Goal: Task Accomplishment & Management: Use online tool/utility

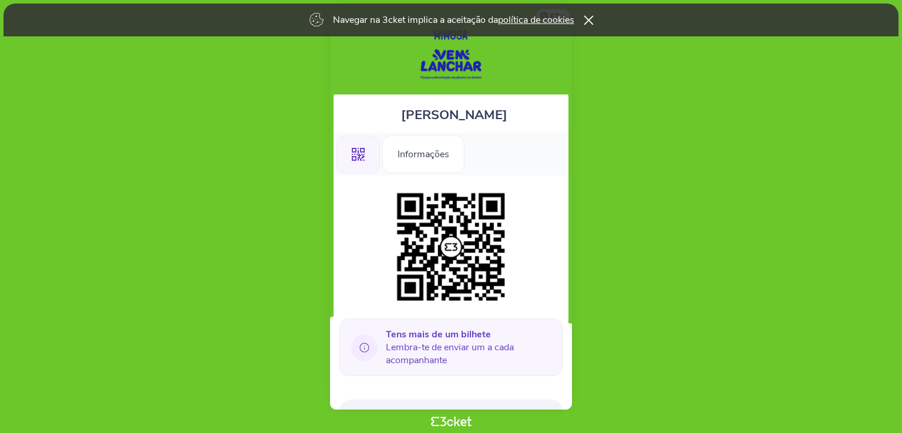
click at [589, 19] on icon at bounding box center [587, 19] width 9 height 9
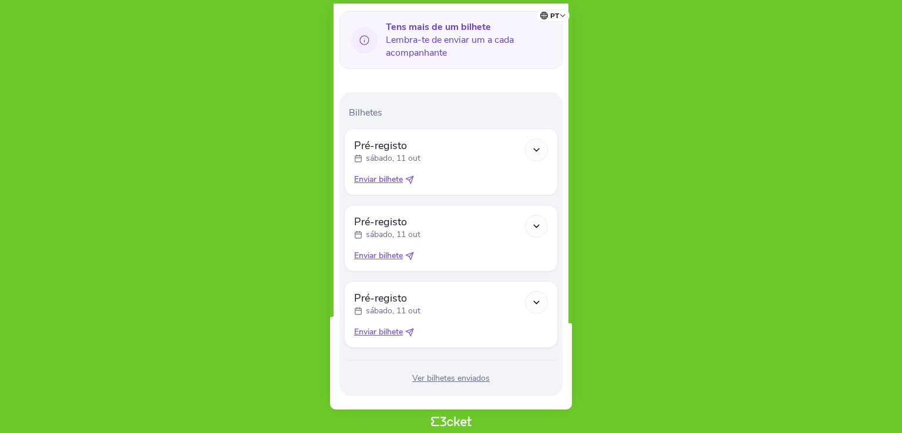
scroll to position [322, 0]
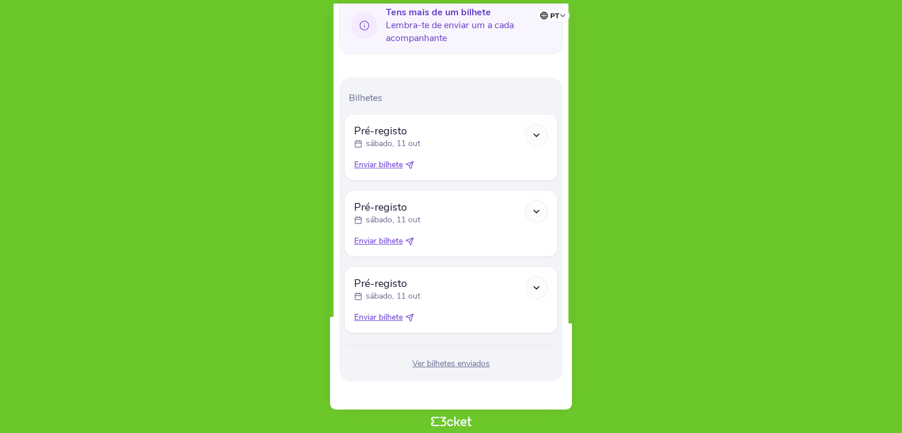
click at [451, 366] on div "Ver bilhetes enviados" at bounding box center [451, 364] width 214 height 12
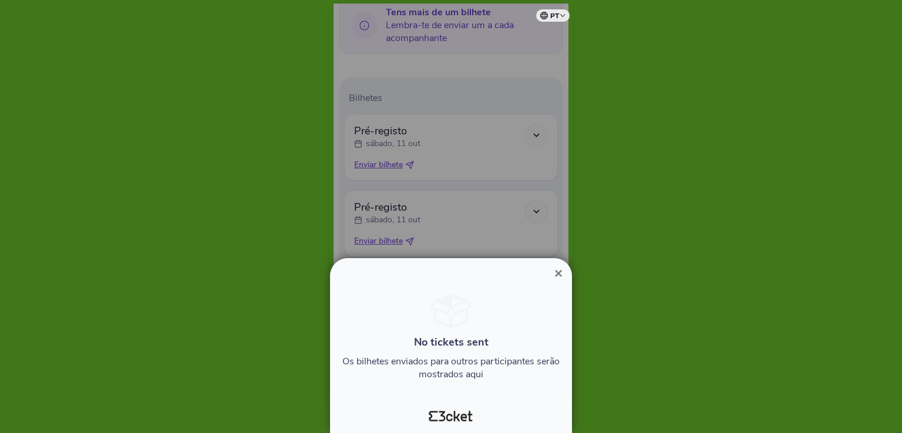
click at [558, 272] on span "×" at bounding box center [558, 273] width 8 height 16
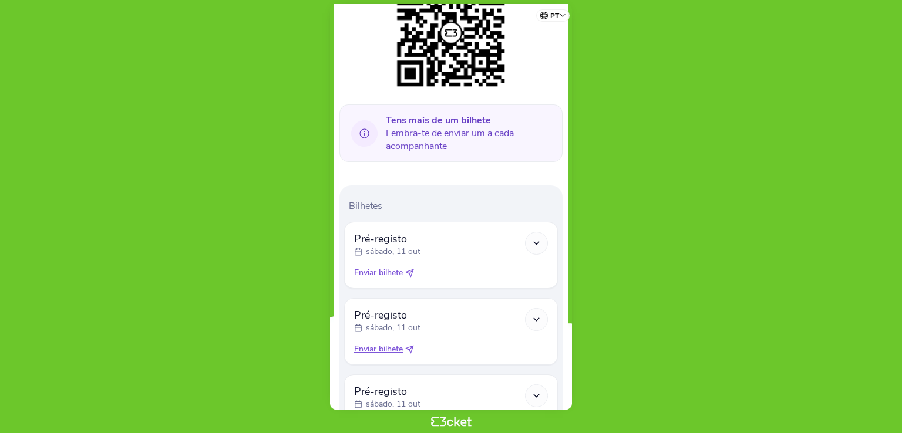
scroll to position [235, 0]
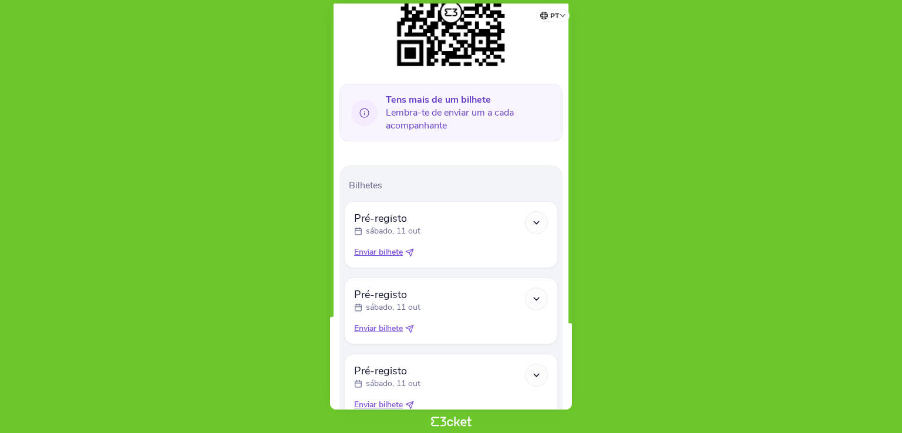
click at [536, 297] on icon at bounding box center [536, 299] width 10 height 10
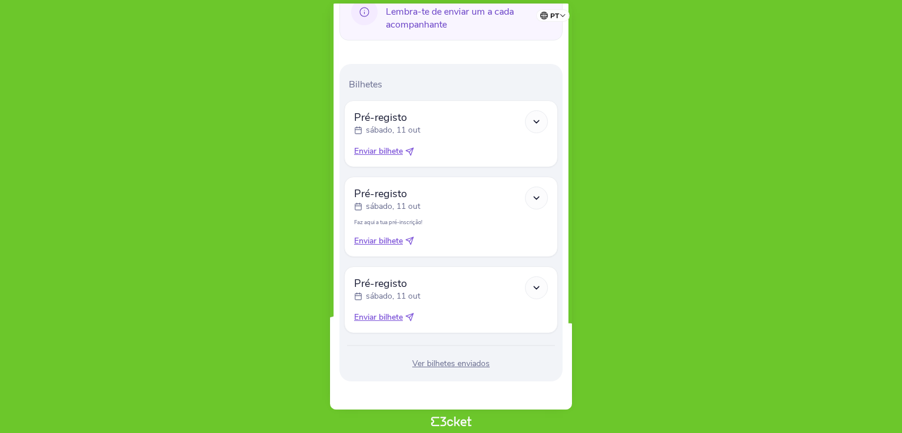
click at [370, 240] on span "Enviar bilhete" at bounding box center [378, 241] width 49 height 12
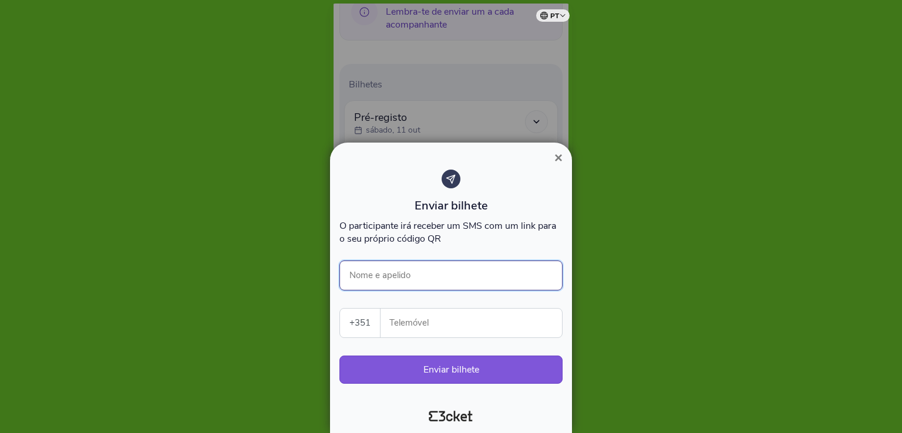
click at [383, 273] on input "Nome e apelido" at bounding box center [450, 276] width 223 height 30
type input "Carolina"
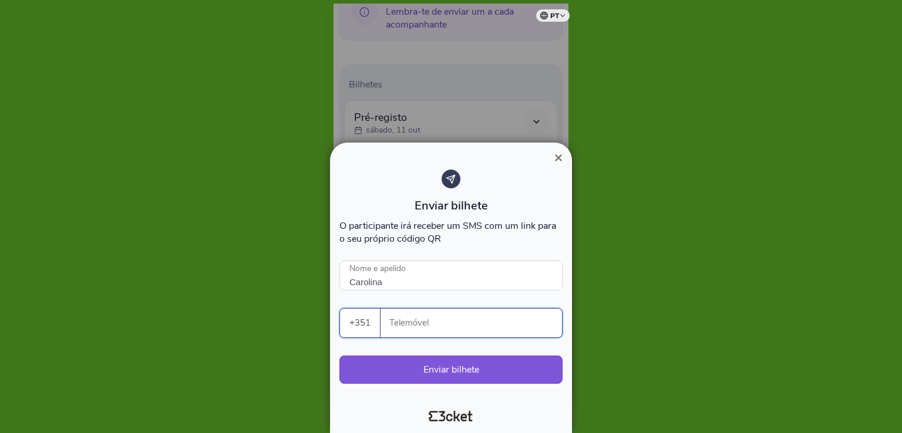
click at [443, 320] on input "Telemóvel" at bounding box center [476, 323] width 172 height 29
click at [390, 329] on input "6449224" at bounding box center [476, 323] width 172 height 29
drag, startPoint x: 397, startPoint y: 327, endPoint x: 427, endPoint y: 337, distance: 31.6
click at [397, 326] on input "96449224" at bounding box center [476, 323] width 172 height 29
type input "966449224"
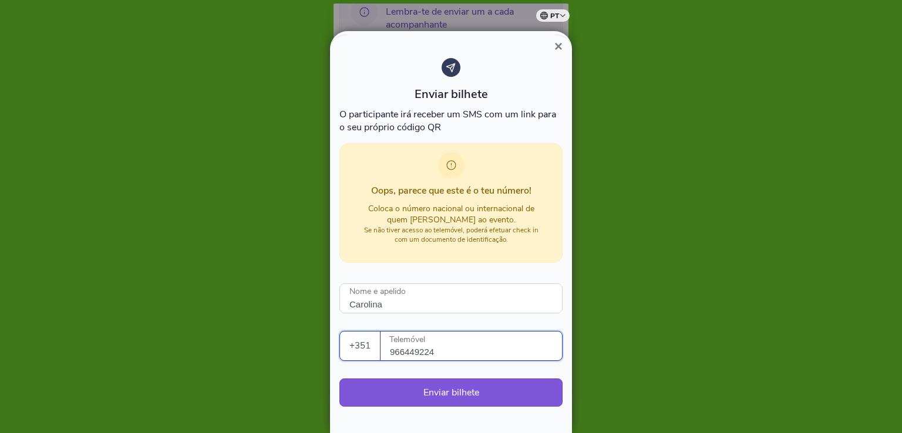
drag, startPoint x: 471, startPoint y: 352, endPoint x: 310, endPoint y: 349, distance: 160.9
click at [311, 349] on div "× Enviar bilhete O participante [PERSON_NAME] receber um SMS com um link para o…" at bounding box center [451, 216] width 902 height 433
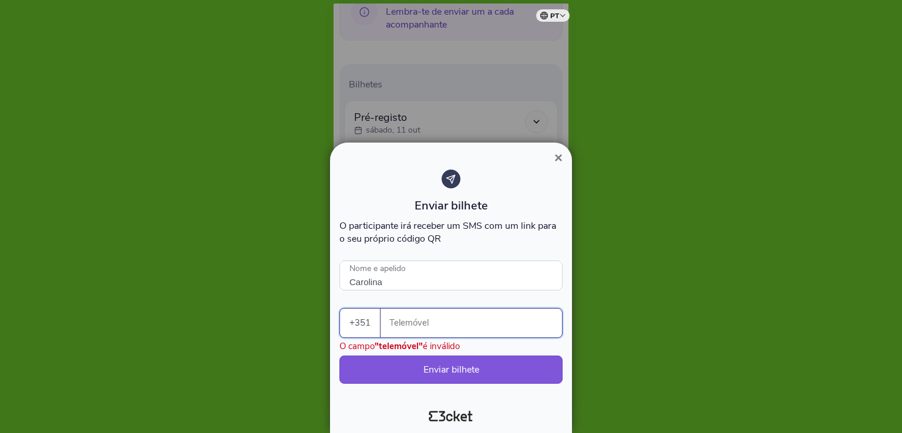
click at [559, 156] on span "×" at bounding box center [558, 158] width 8 height 16
